Goal: Information Seeking & Learning: Learn about a topic

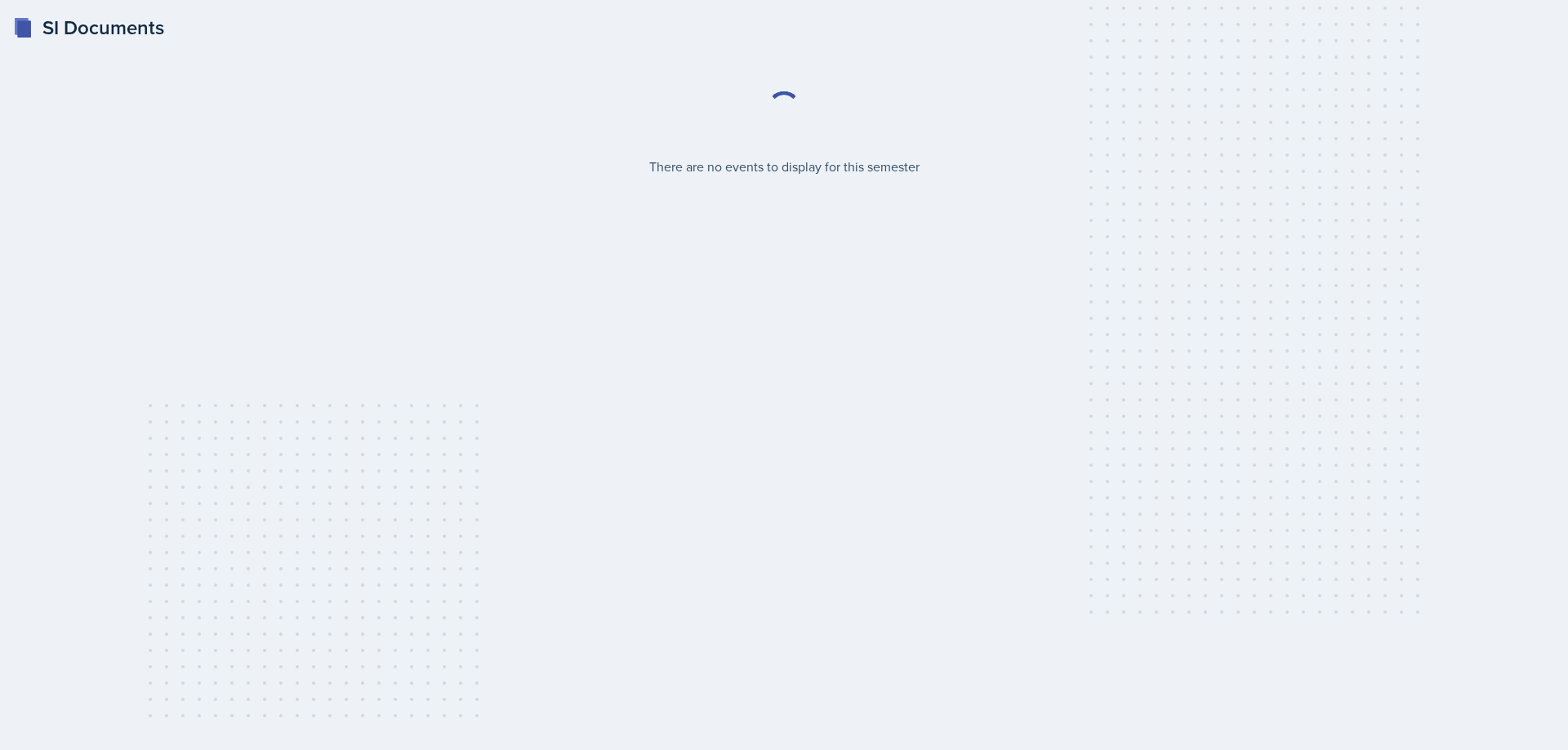
select select "2bed604d-1099-4043-b1bc-2365e8740244"
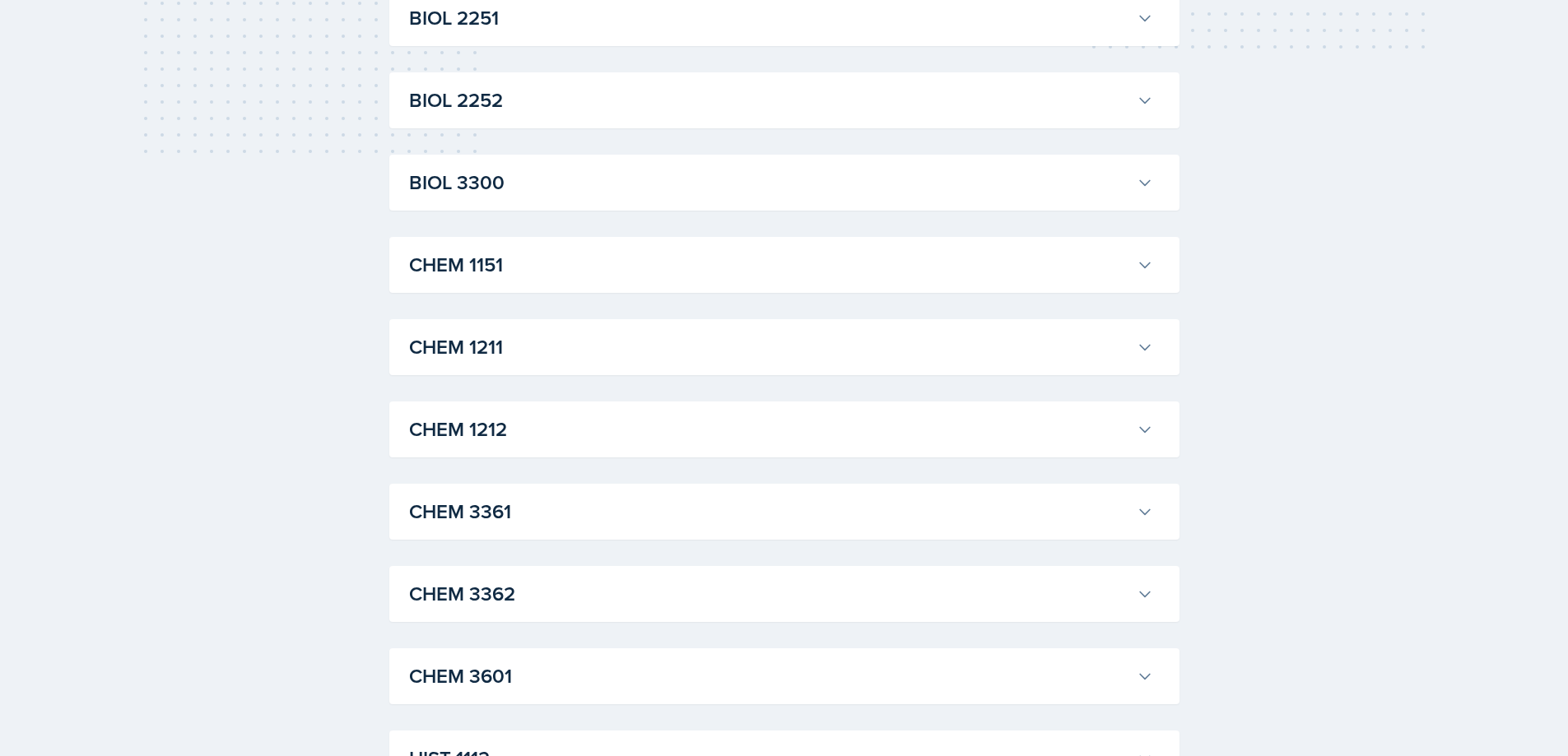
scroll to position [329, 0]
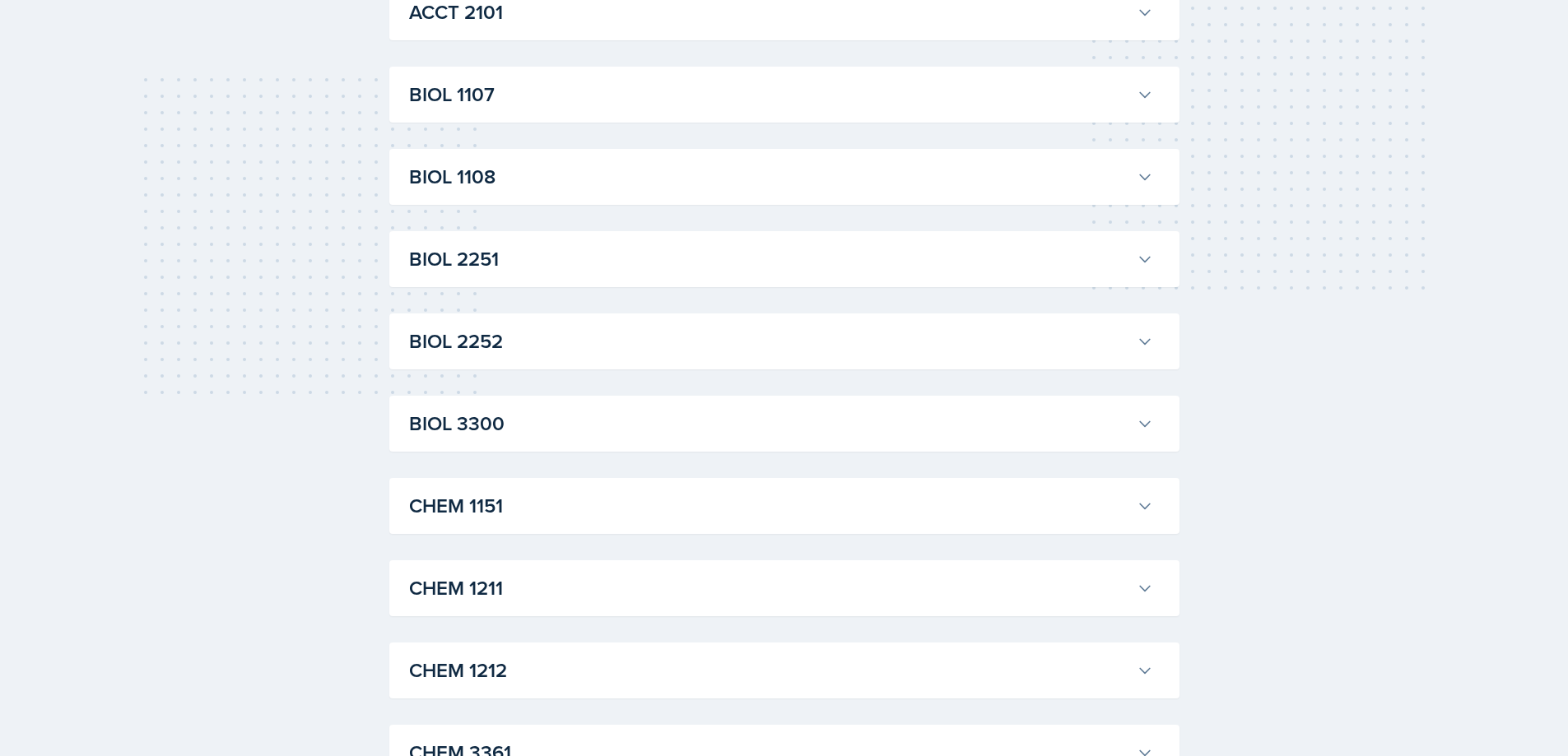
click at [630, 107] on h3 "BIOL 1107" at bounding box center [769, 95] width 721 height 30
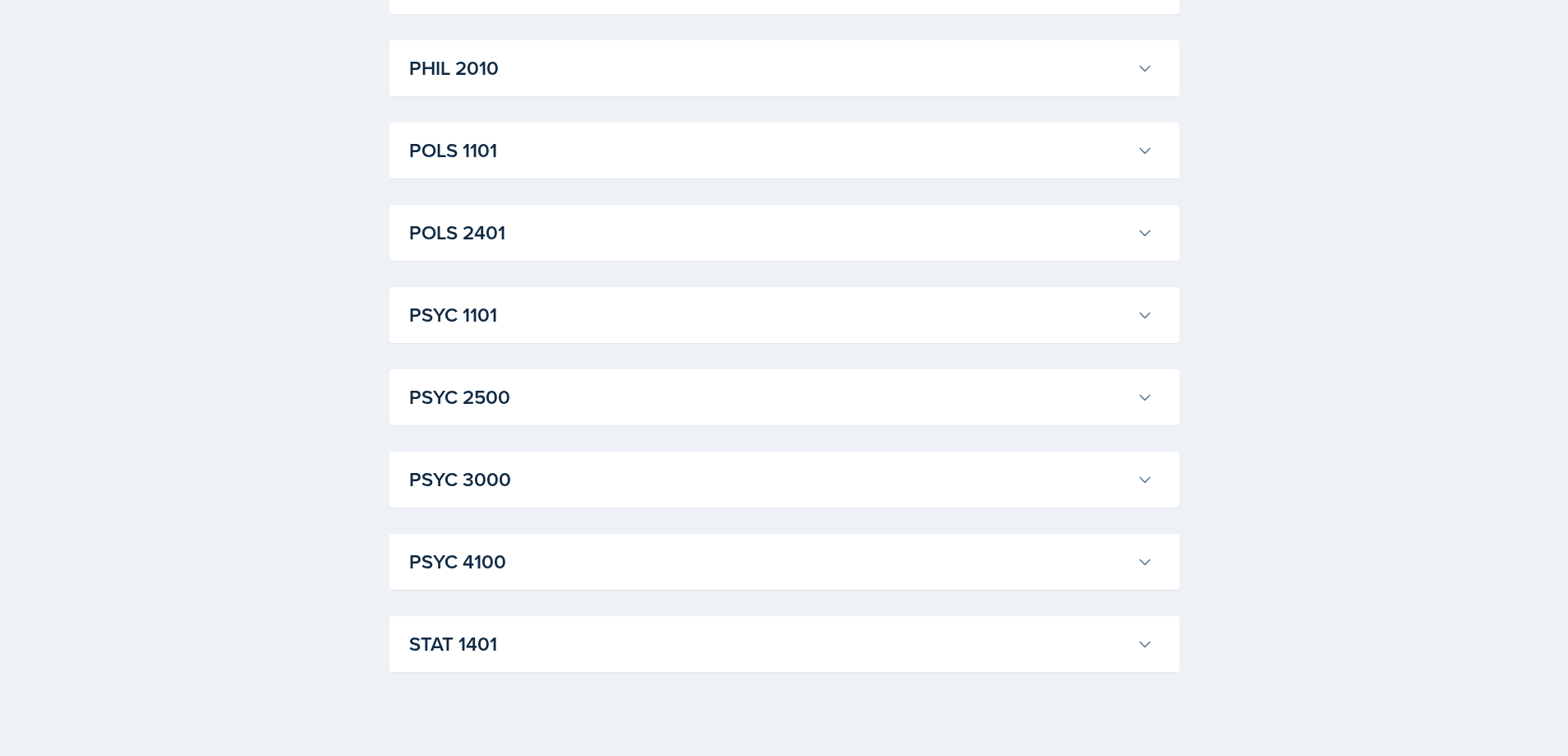
scroll to position [3950, 0]
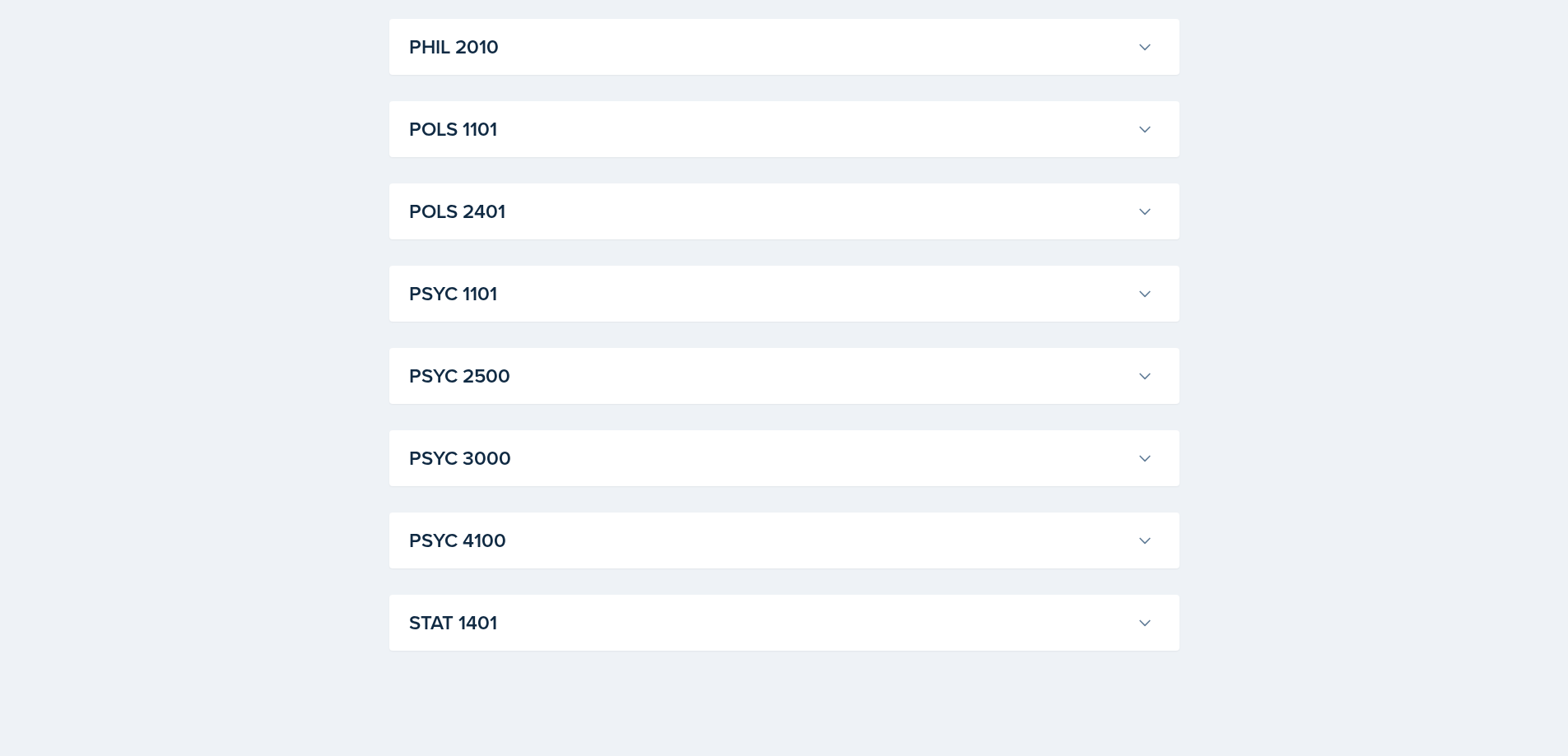
click at [529, 312] on button "PSYC 1101" at bounding box center [780, 293] width 750 height 36
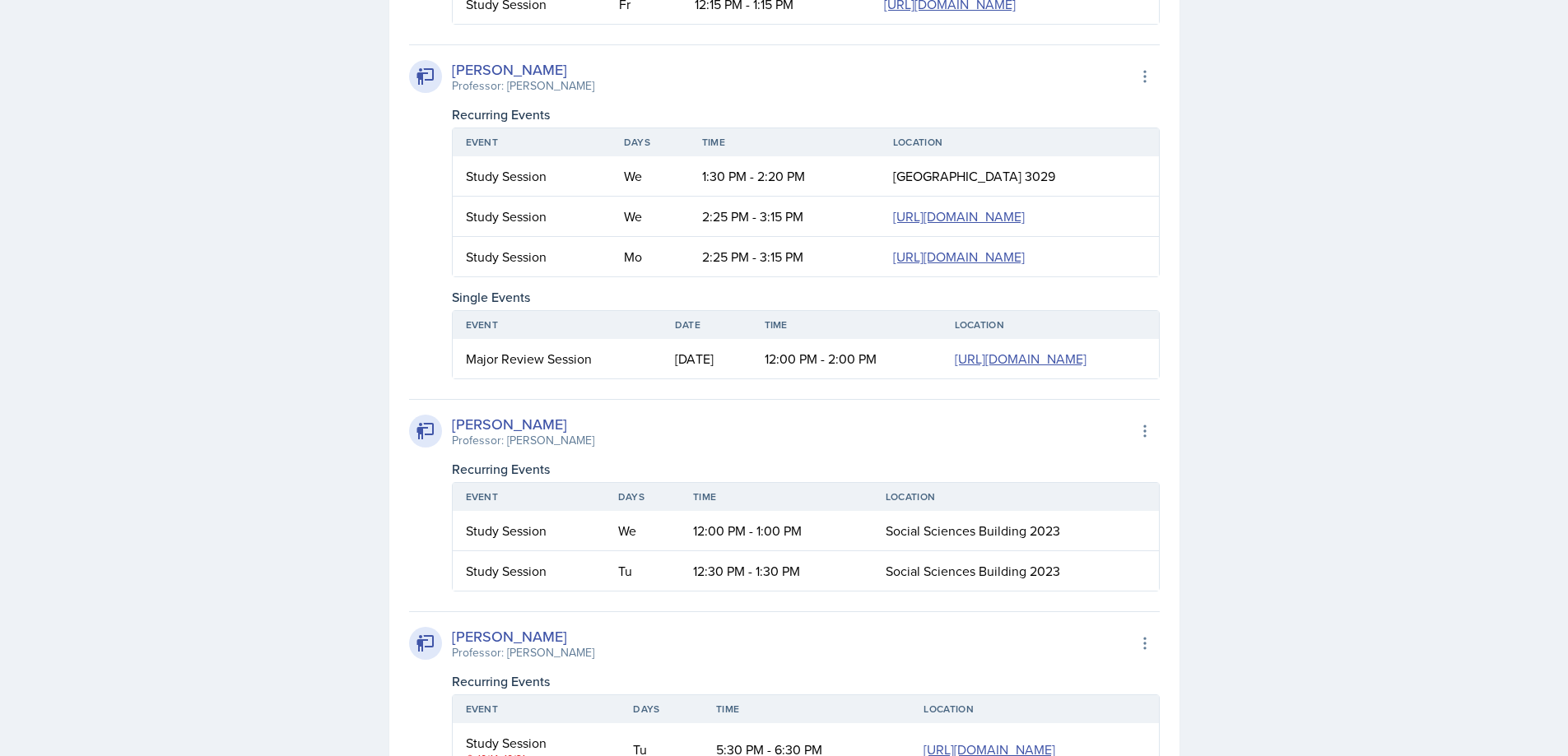
scroll to position [5020, 0]
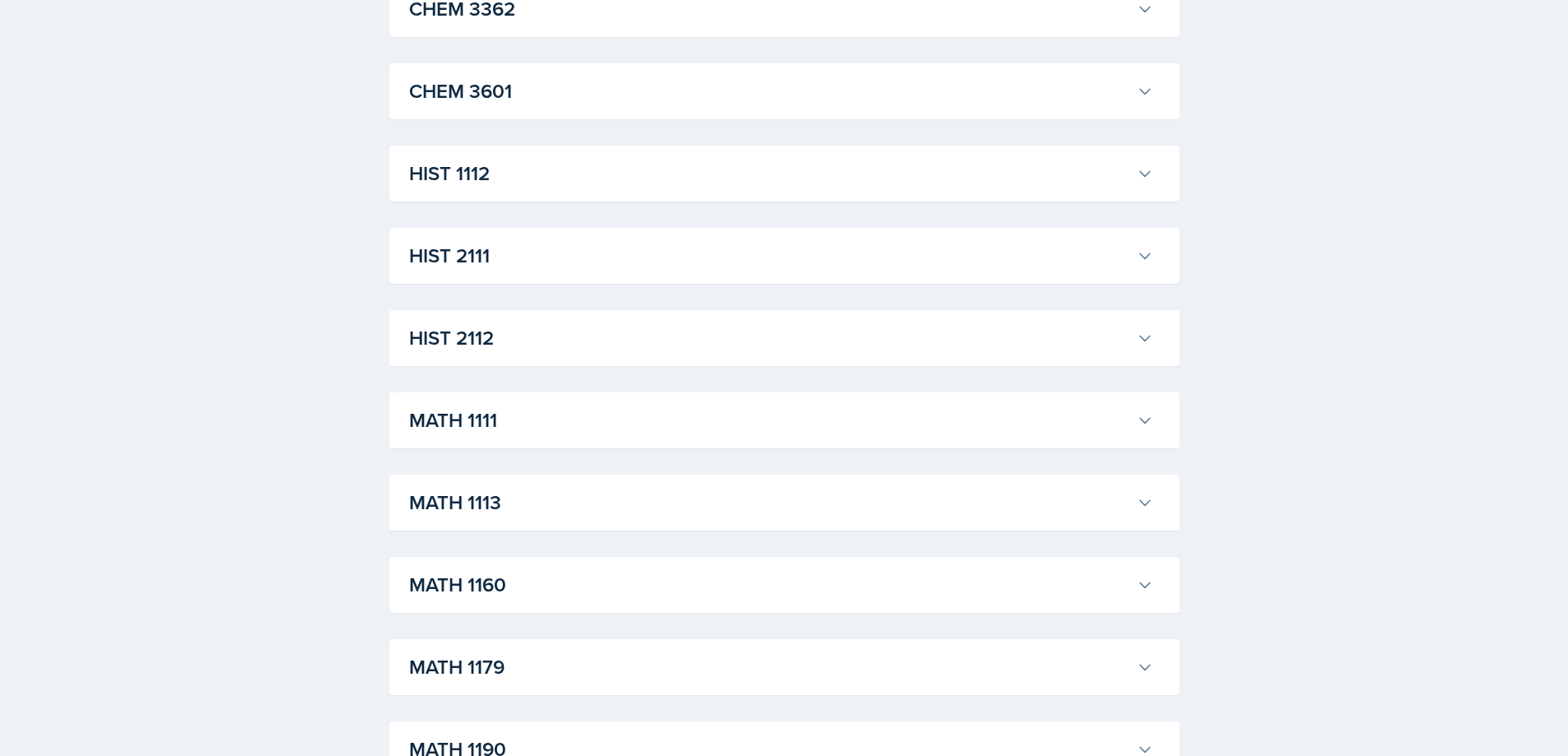
scroll to position [4621, 0]
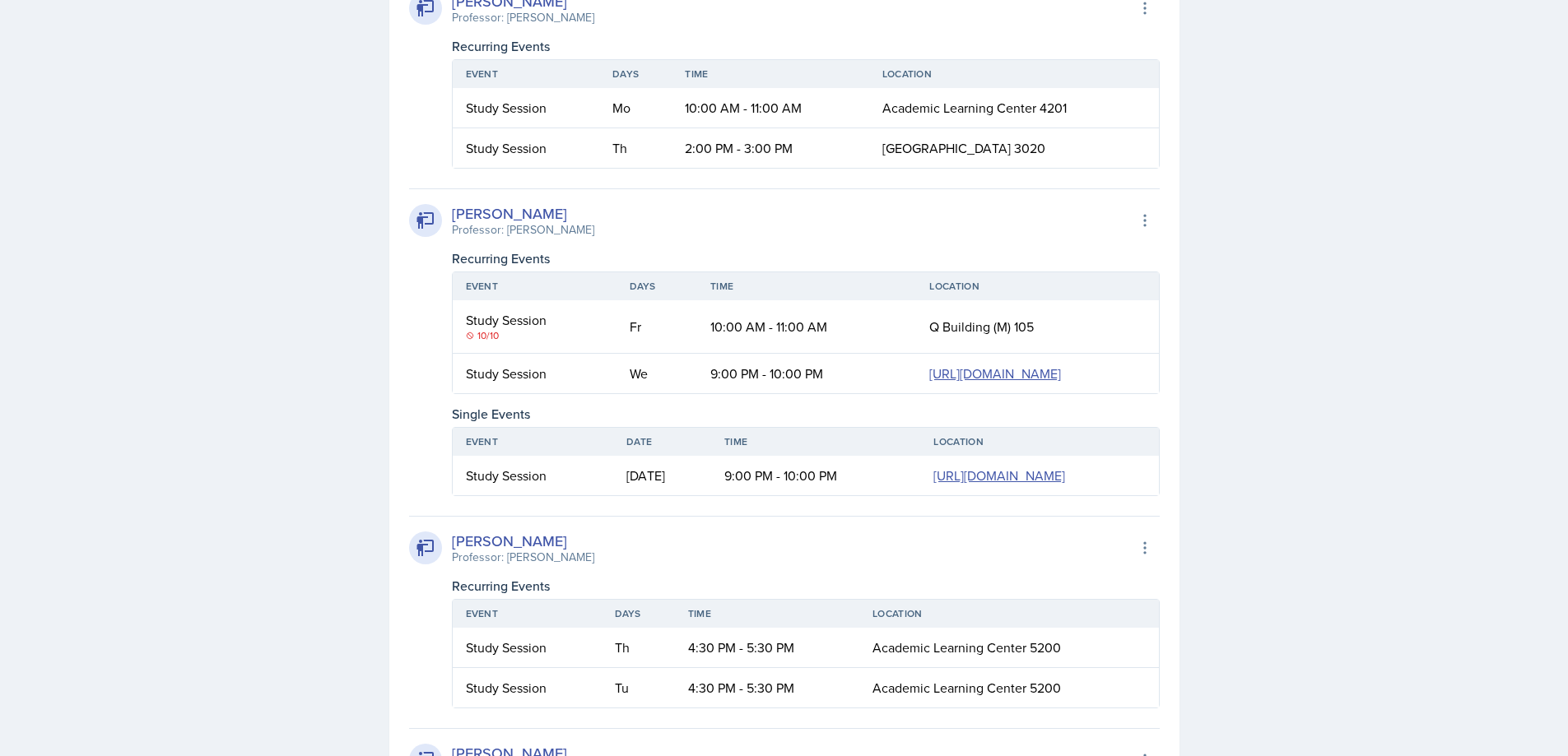
scroll to position [5856, 0]
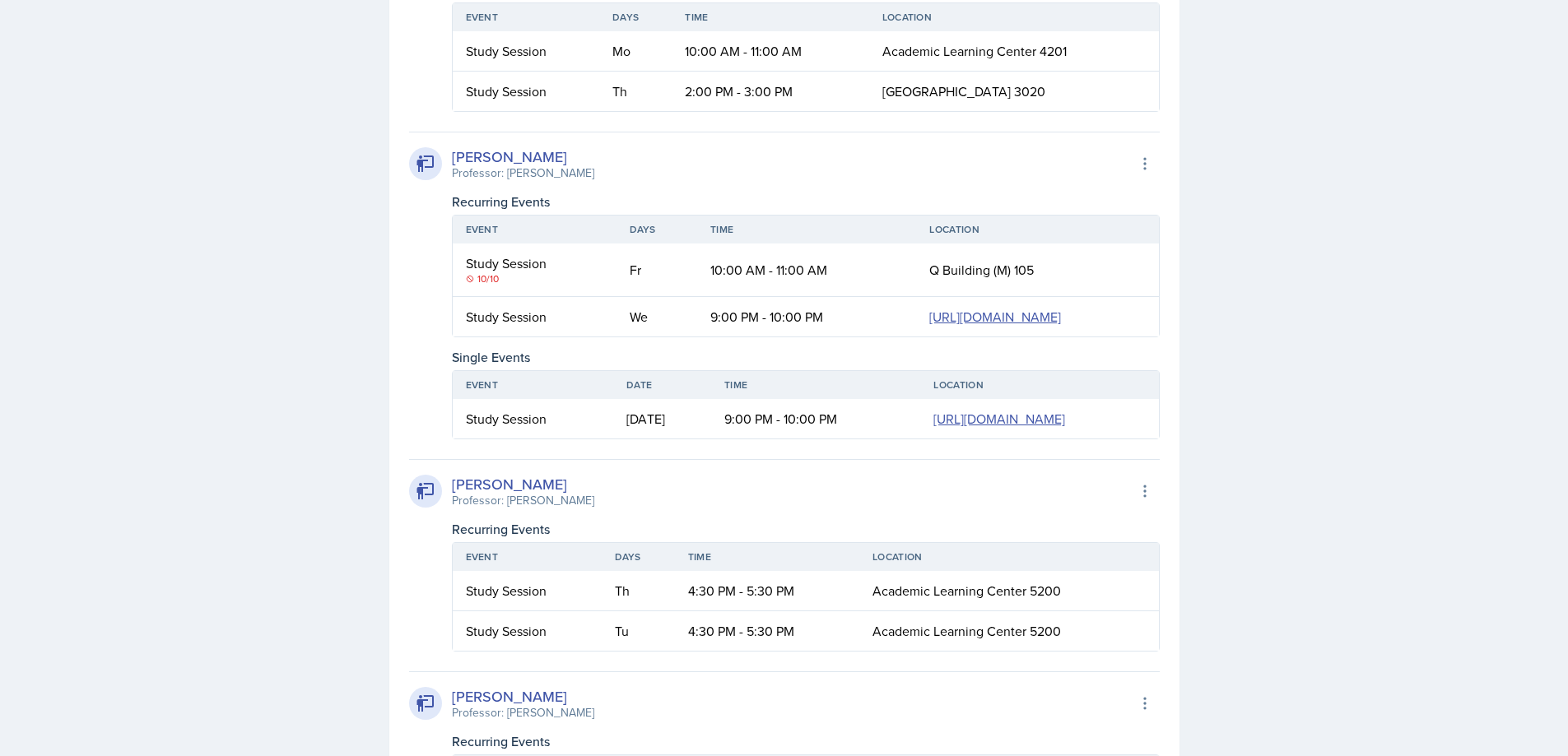
drag, startPoint x: 600, startPoint y: 166, endPoint x: 613, endPoint y: 159, distance: 14.8
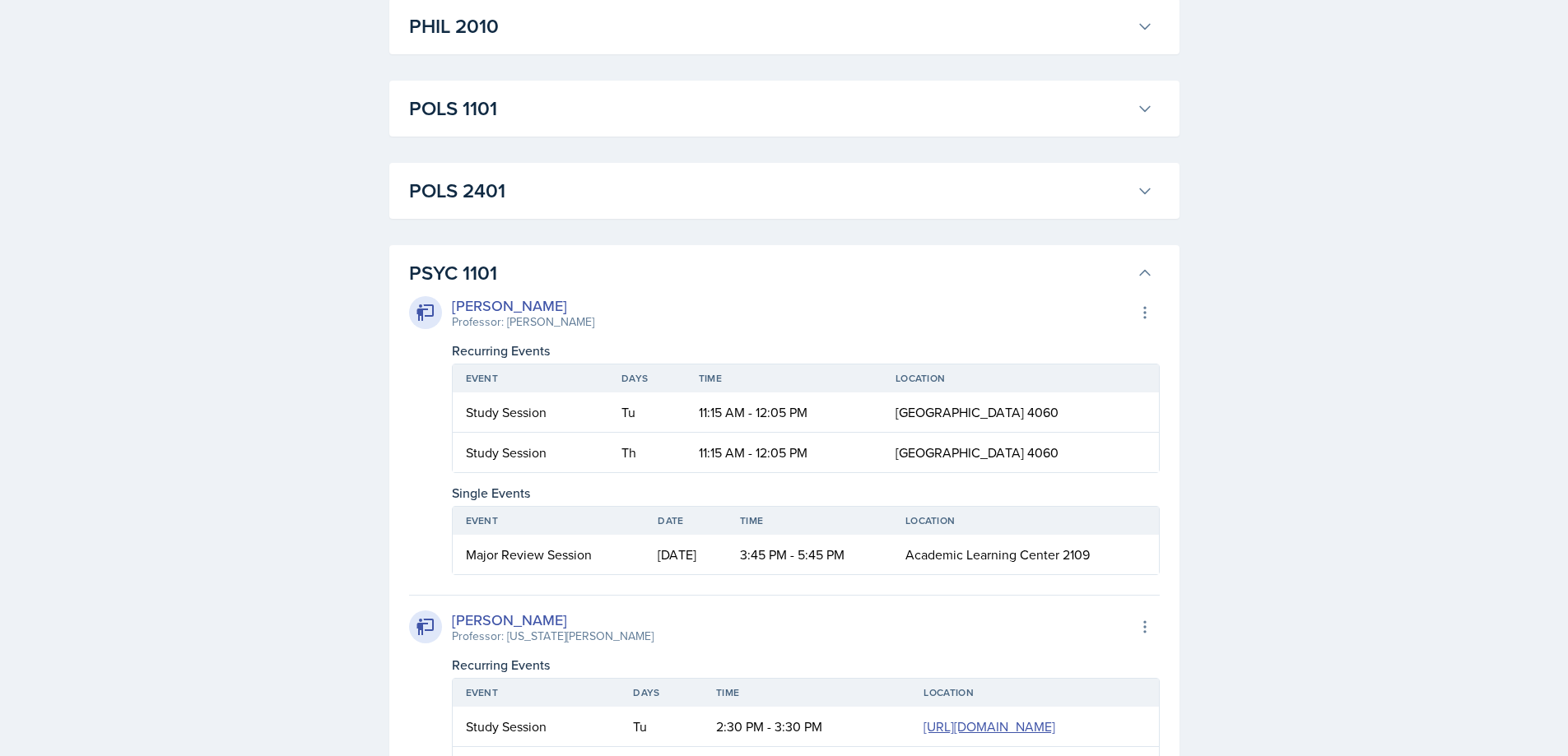
scroll to position [8713, 0]
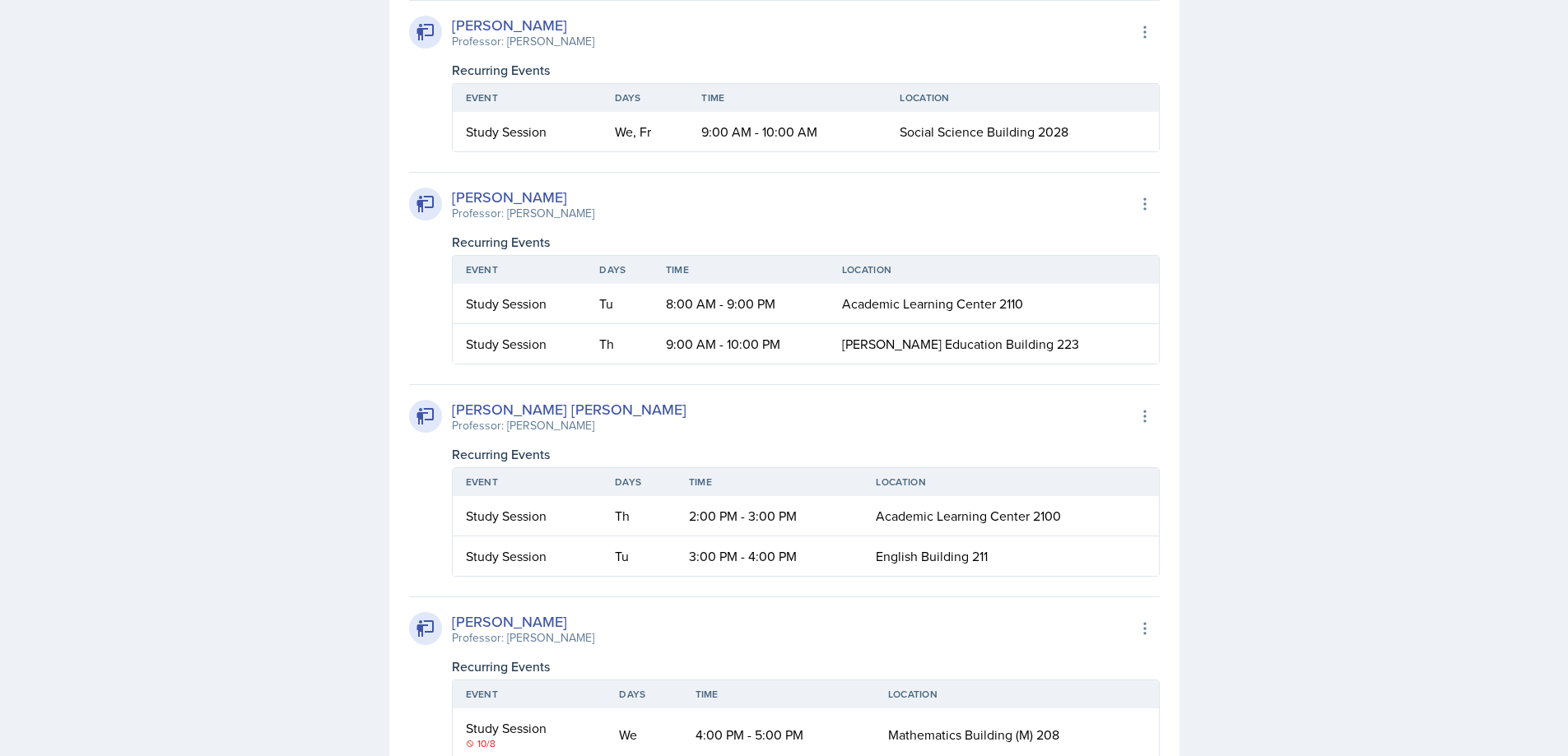
scroll to position [8116, 0]
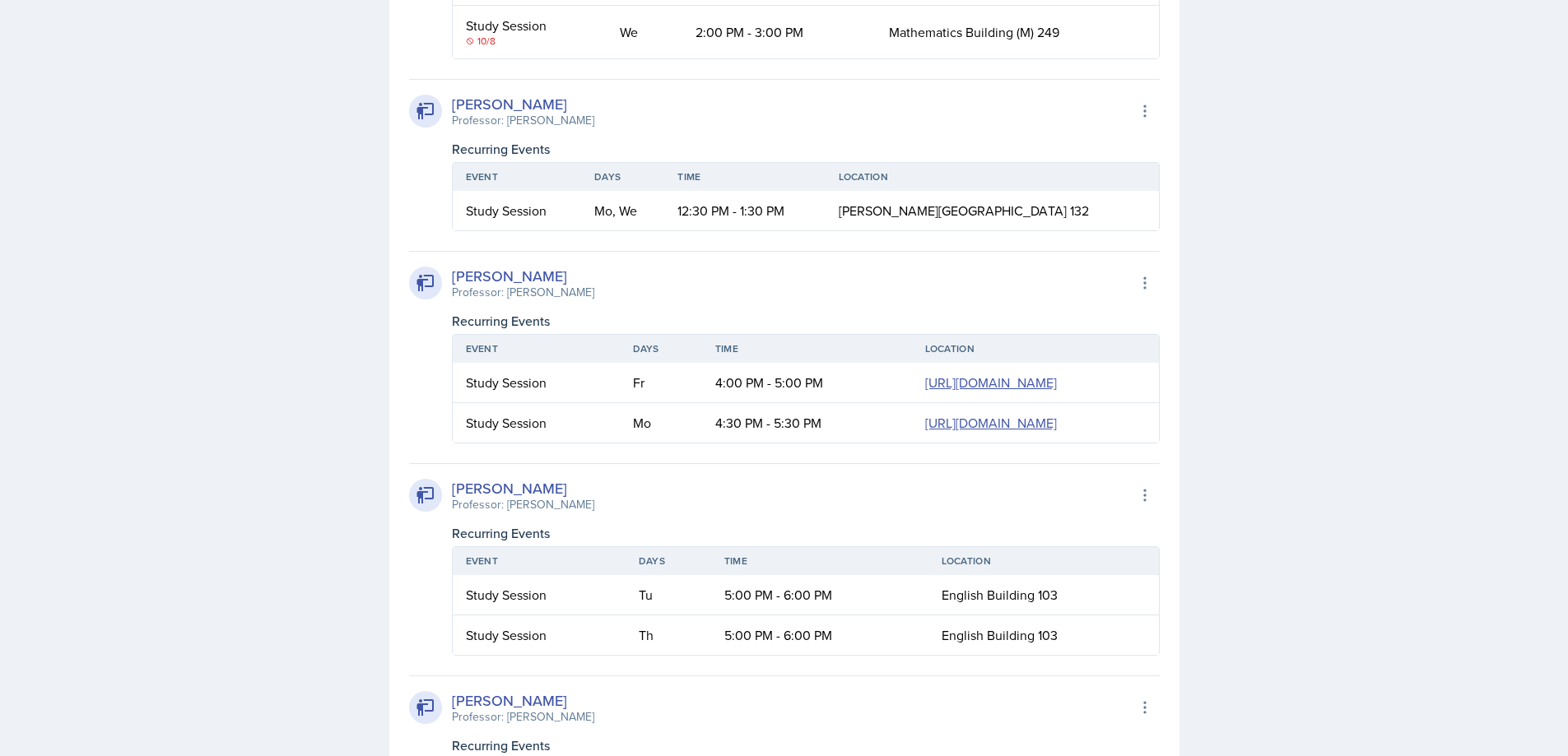
scroll to position [4335, 0]
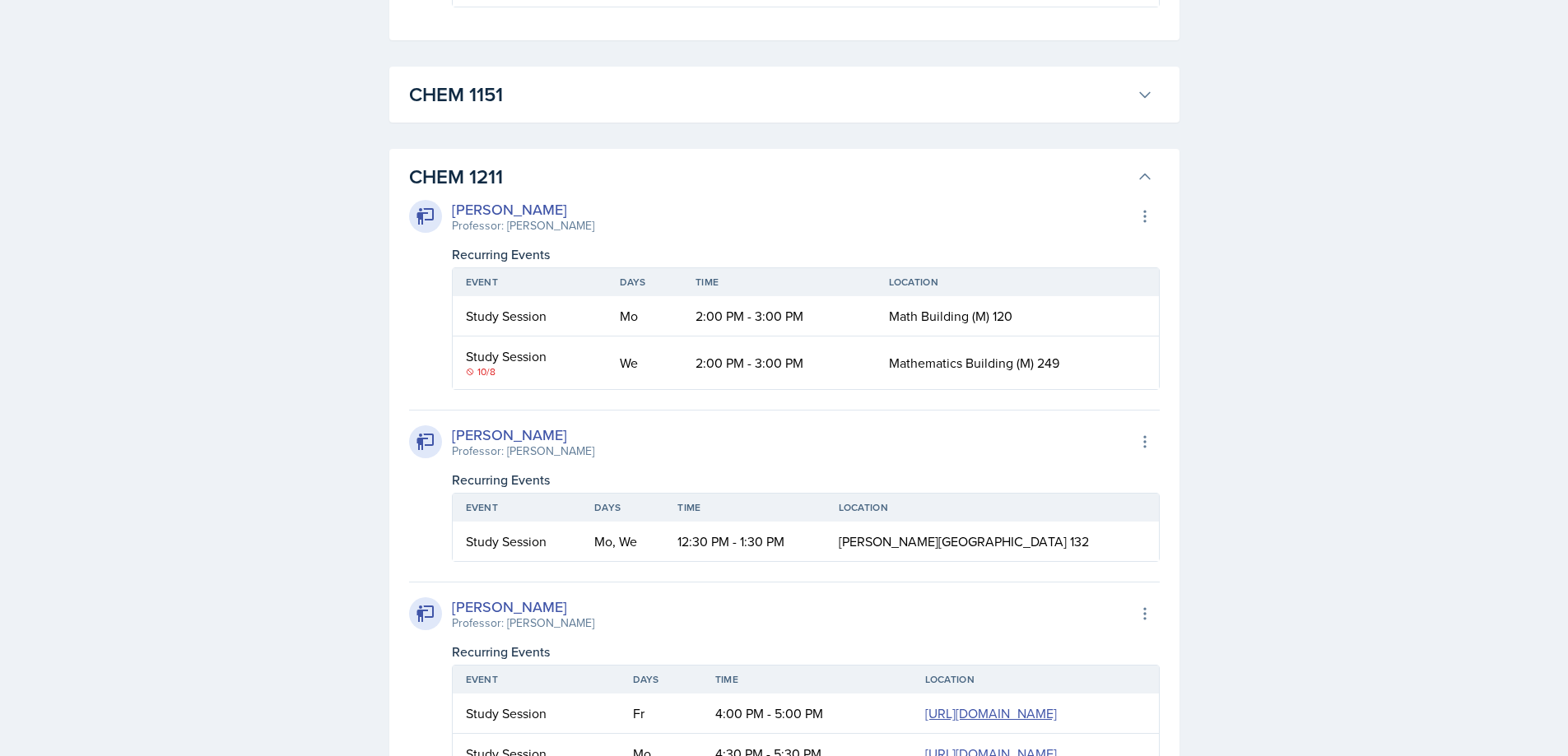
scroll to position [4665, 0]
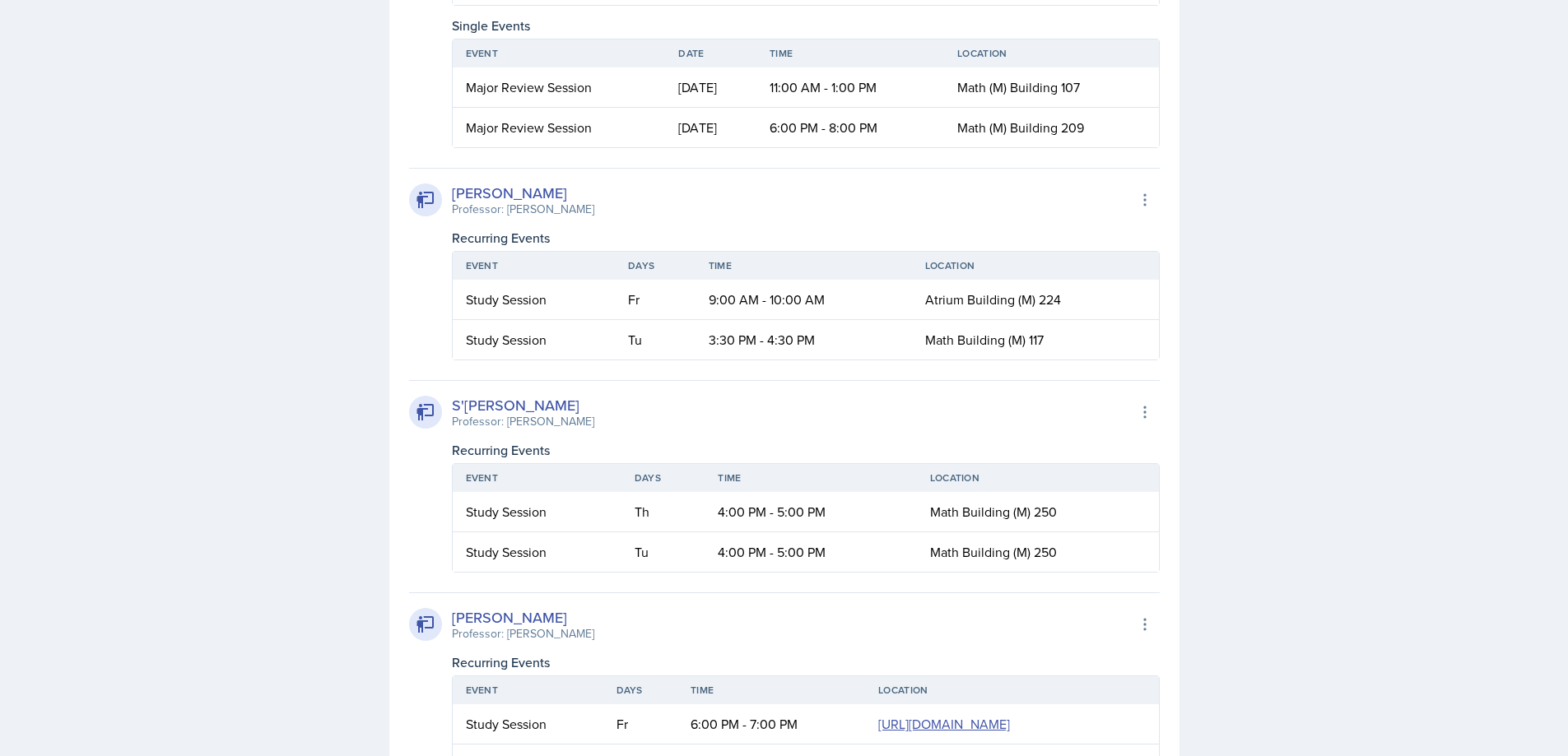
scroll to position [13894, 0]
